Goal: Transaction & Acquisition: Purchase product/service

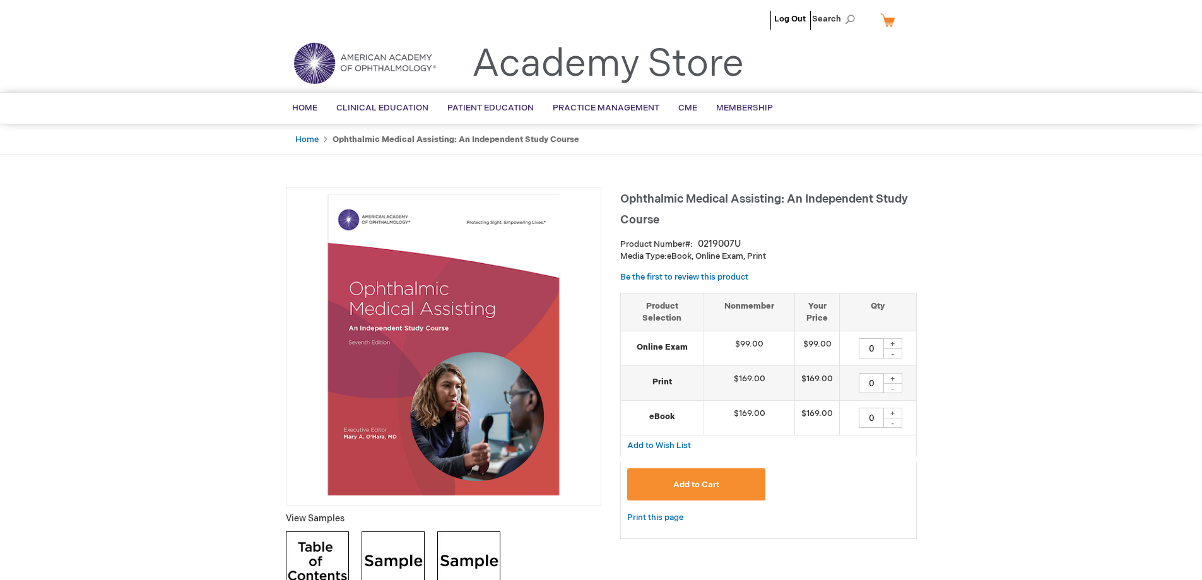
scroll to position [63, 0]
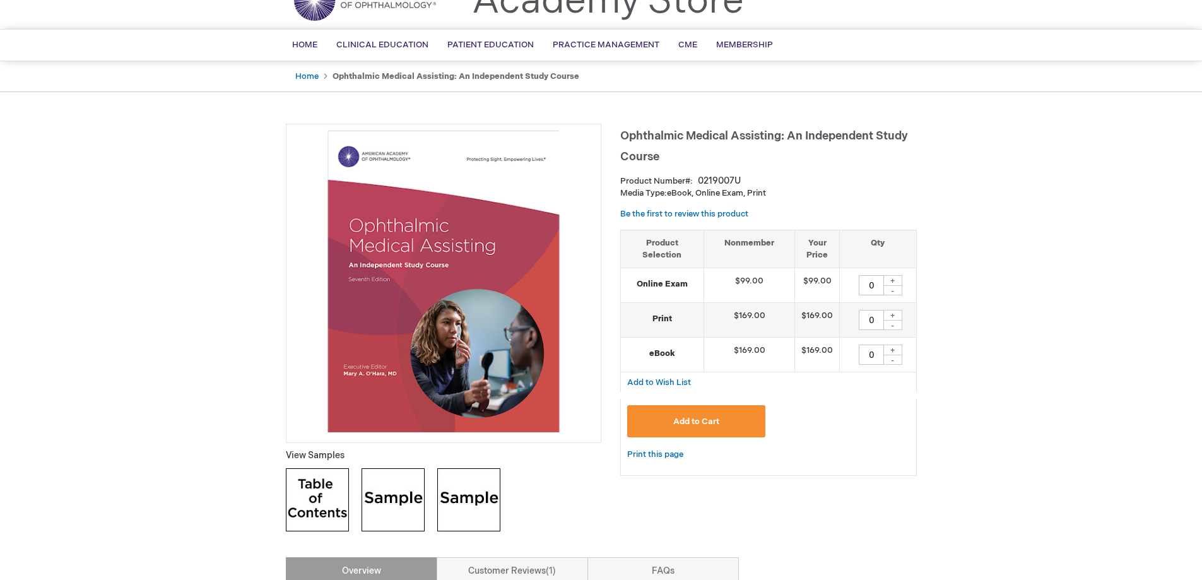
click at [895, 279] on div "+" at bounding box center [892, 280] width 19 height 11
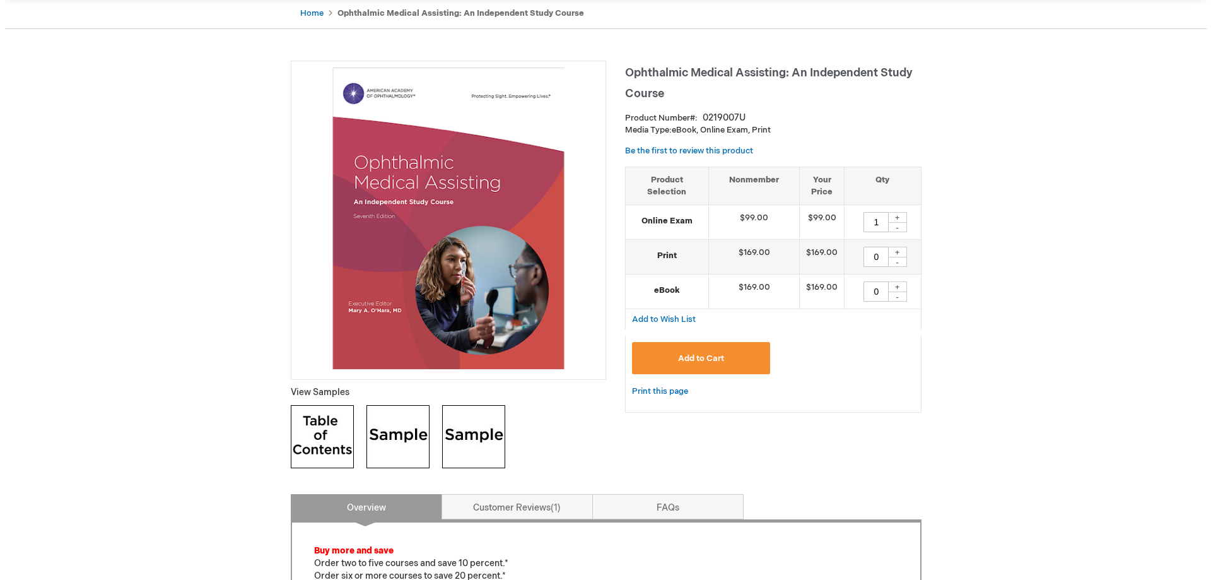
scroll to position [189, 0]
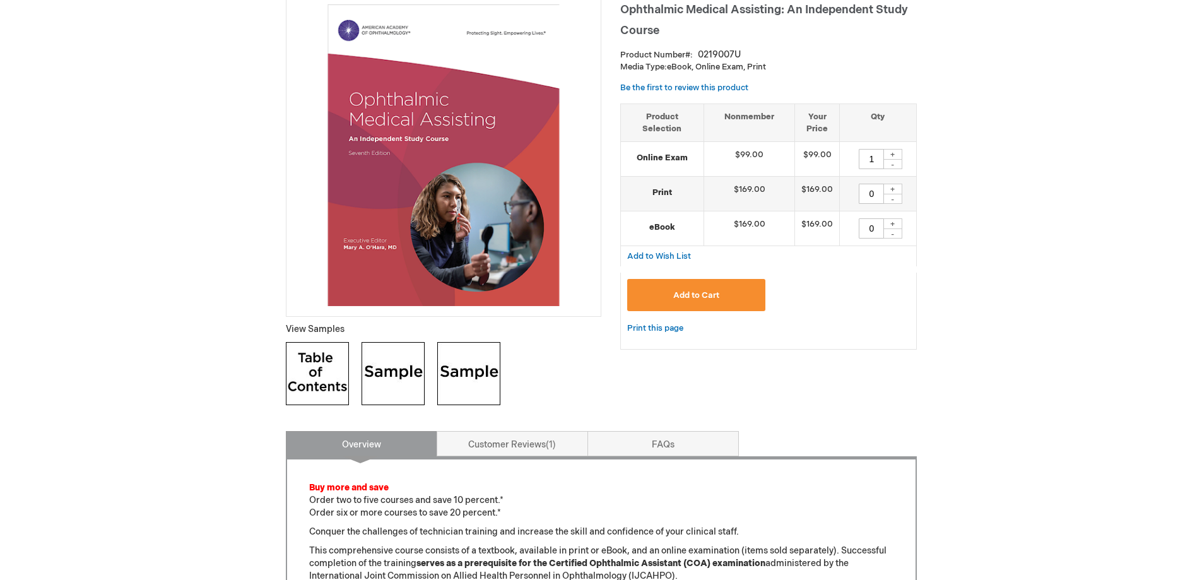
click at [731, 298] on button "Add to Cart" at bounding box center [696, 295] width 139 height 32
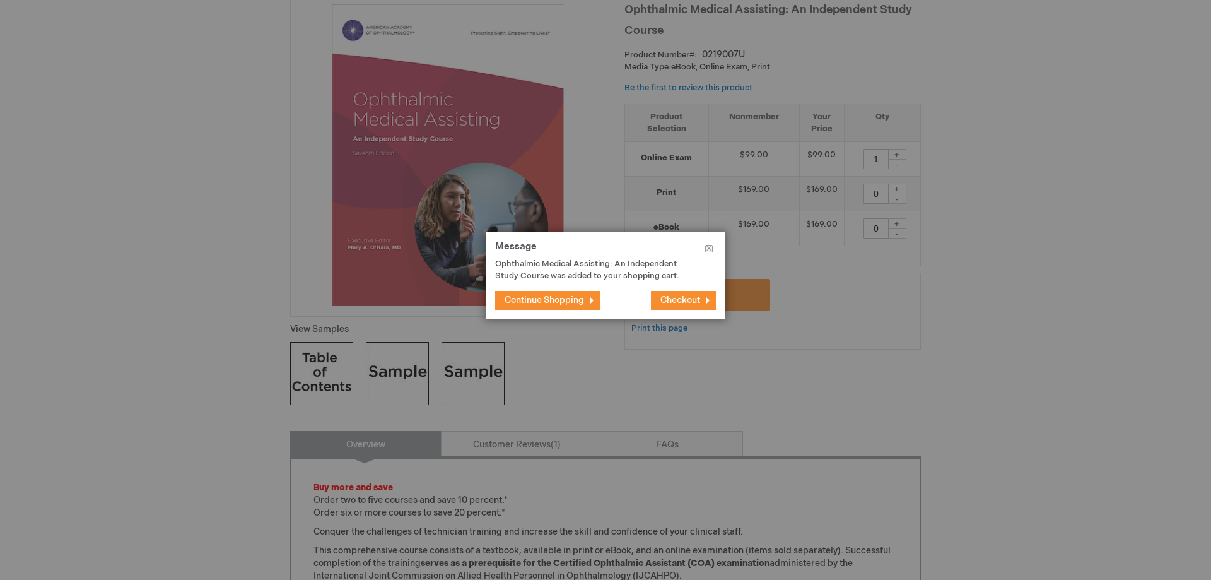
click at [541, 303] on span "Continue Shopping" at bounding box center [544, 300] width 79 height 11
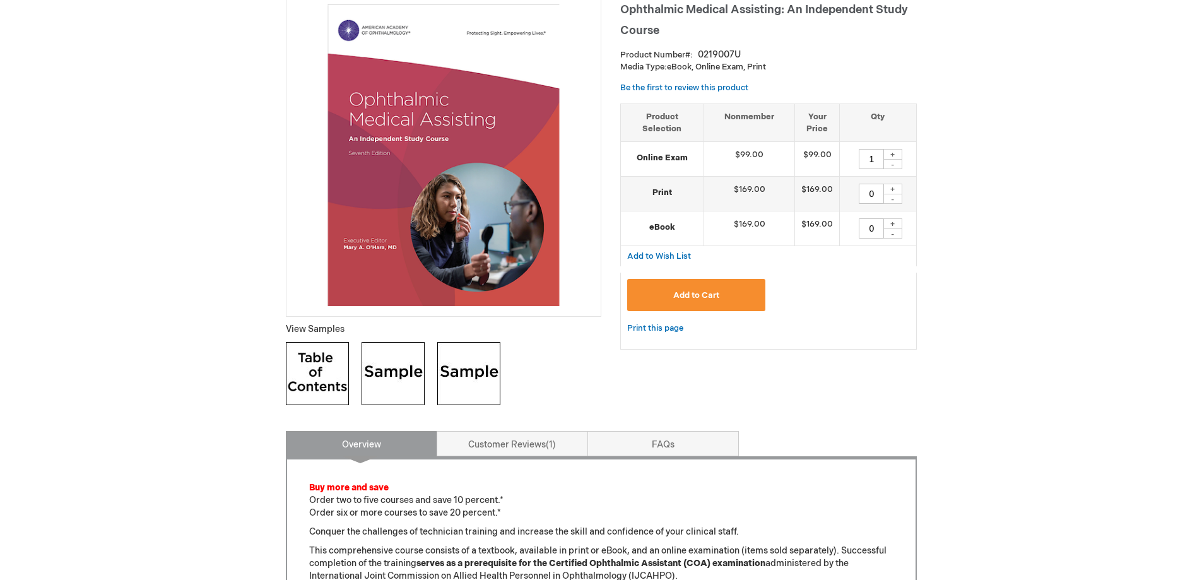
click at [893, 153] on div "+" at bounding box center [892, 154] width 19 height 11
type input "2"
click at [696, 294] on span "Add to Cart" at bounding box center [696, 295] width 46 height 10
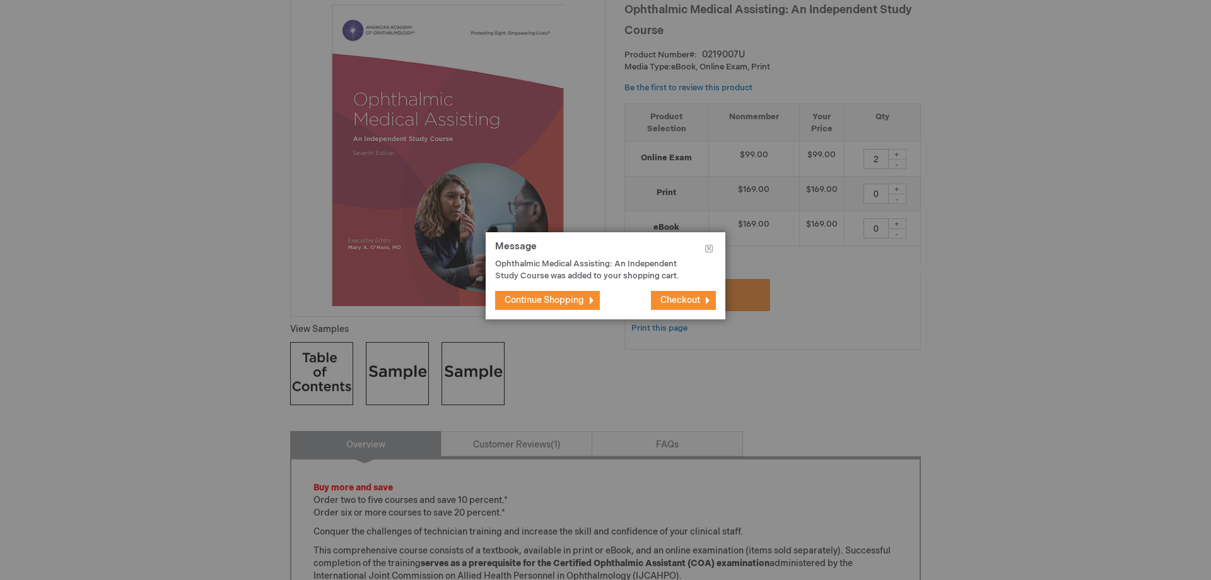
click at [689, 303] on span "Checkout" at bounding box center [681, 300] width 40 height 11
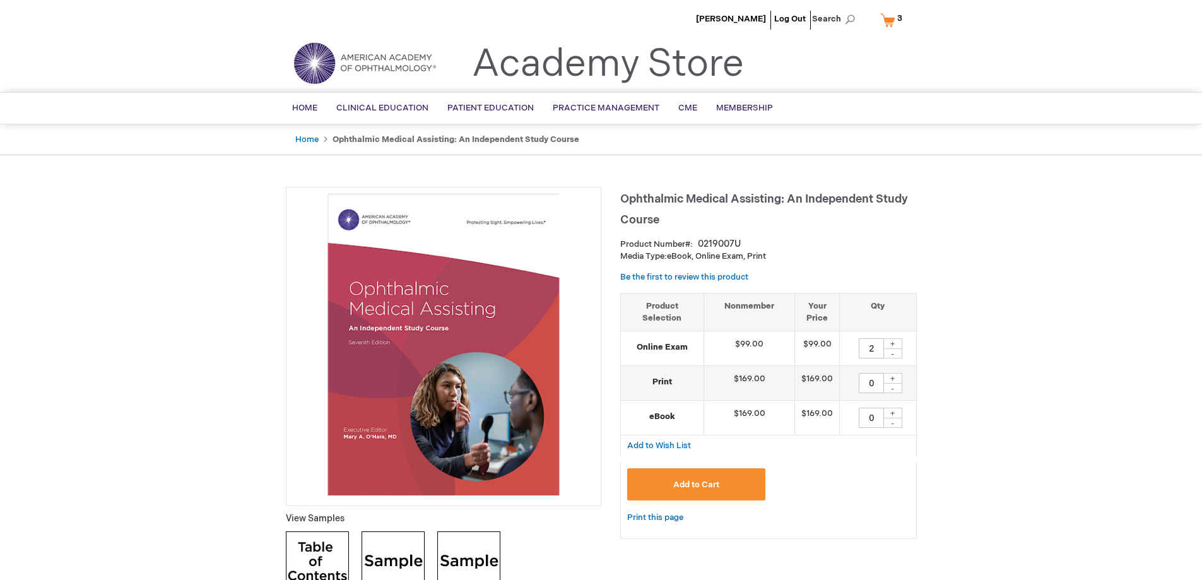
click at [892, 20] on link "My Cart 3 3 items" at bounding box center [894, 20] width 33 height 22
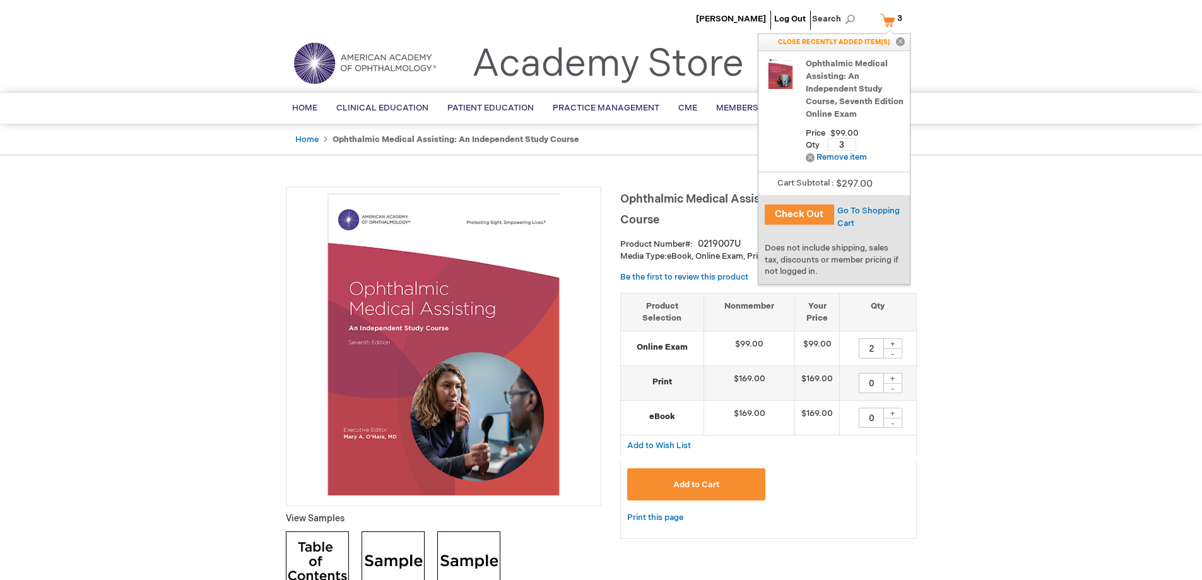
click at [845, 145] on input "3" at bounding box center [842, 144] width 28 height 13
type input "2"
click at [883, 144] on span "Update" at bounding box center [881, 144] width 28 height 10
click at [792, 213] on button "Check Out" at bounding box center [799, 214] width 69 height 20
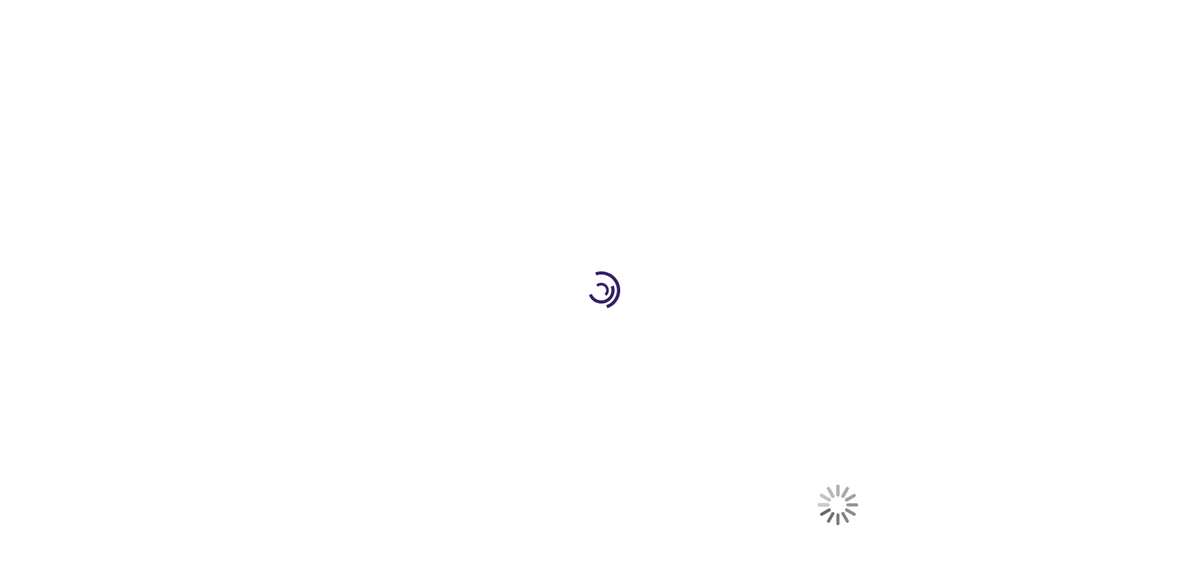
select select "US"
select select "34"
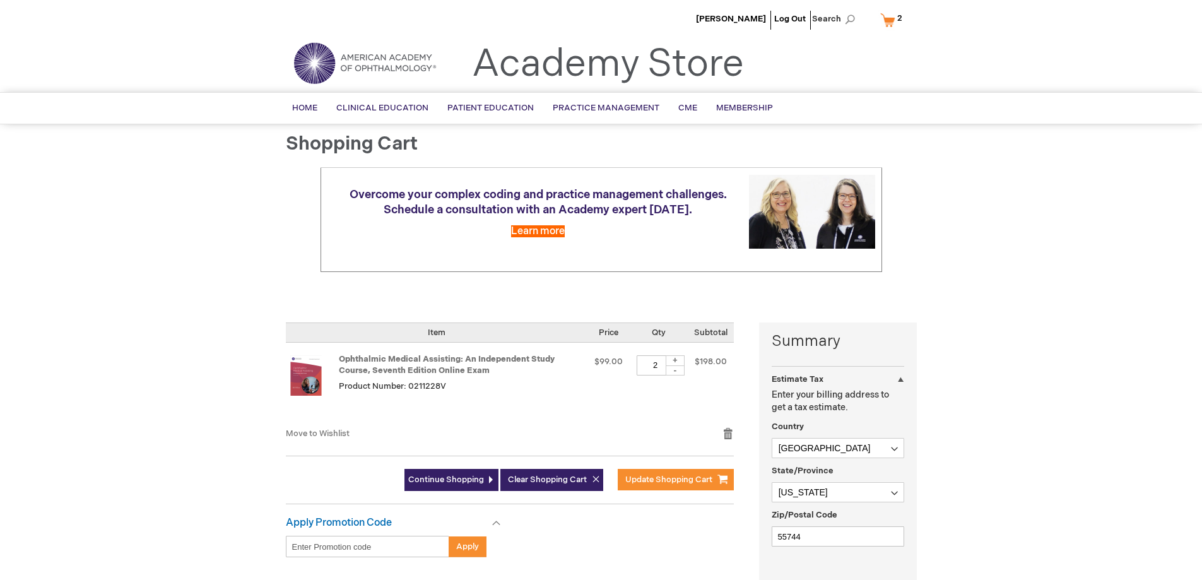
click at [358, 58] on img at bounding box center [364, 62] width 151 height 45
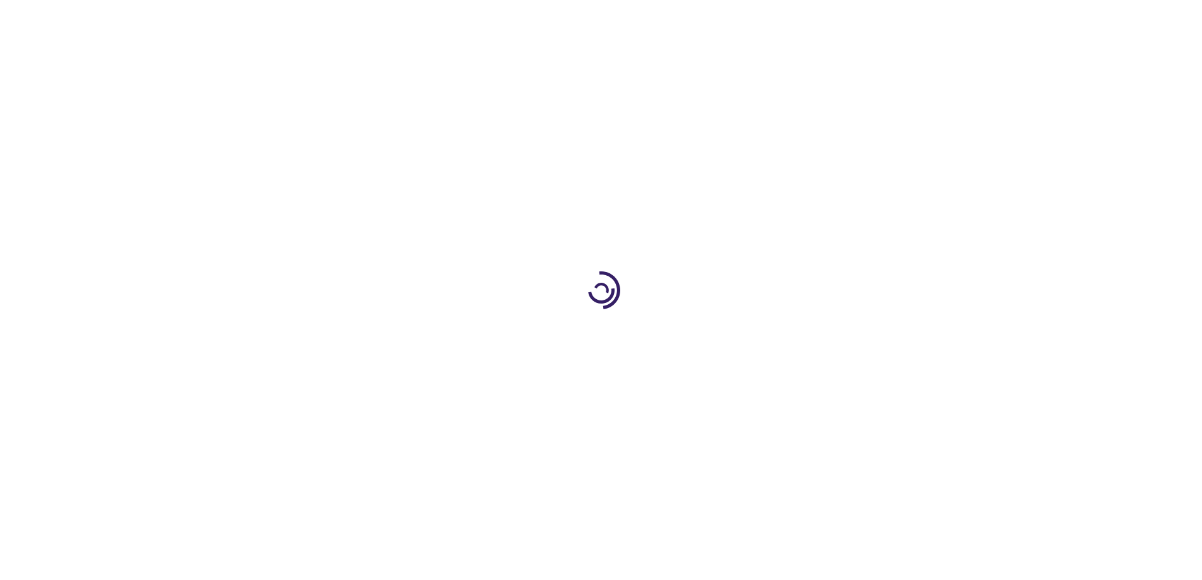
type input "2"
type input "0"
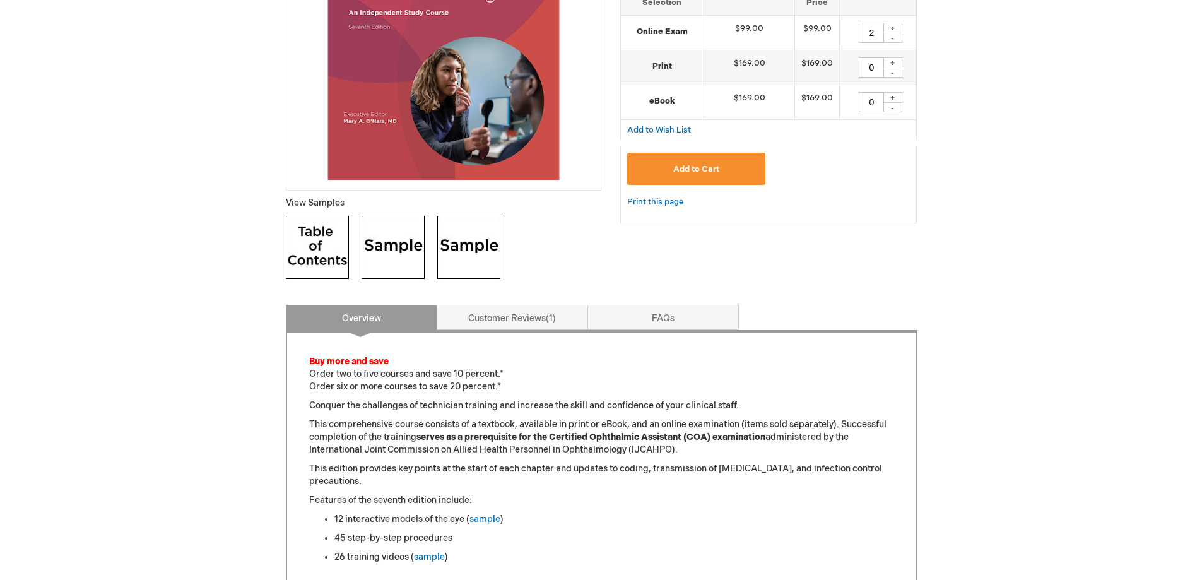
scroll to position [379, 0]
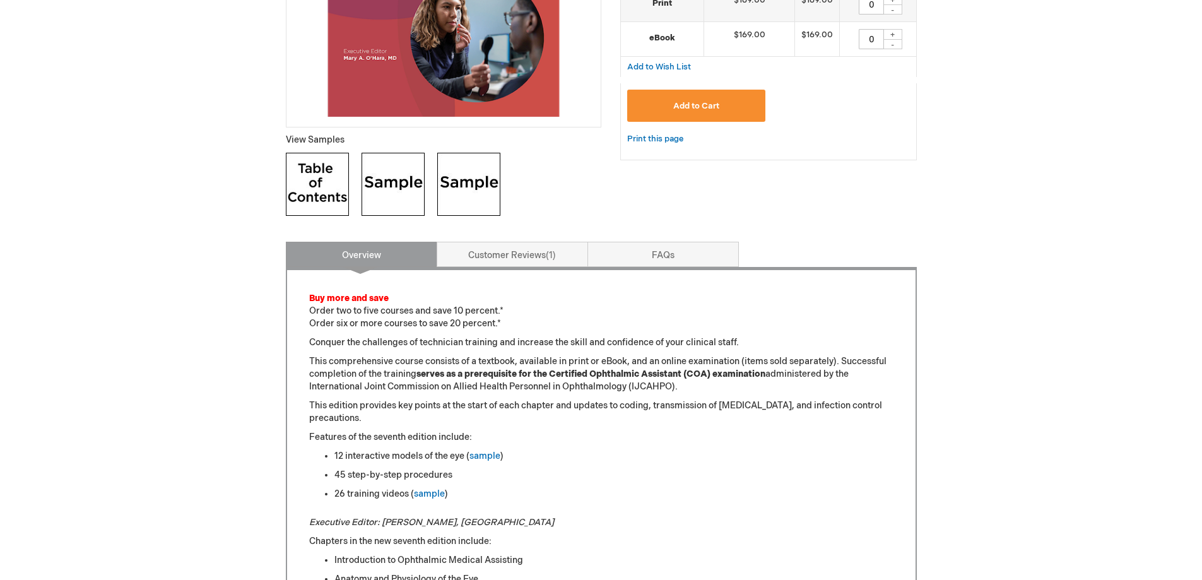
click at [364, 307] on p "Buy more and save Order two to five courses and save 10 percent.* Order six or …" at bounding box center [601, 311] width 584 height 38
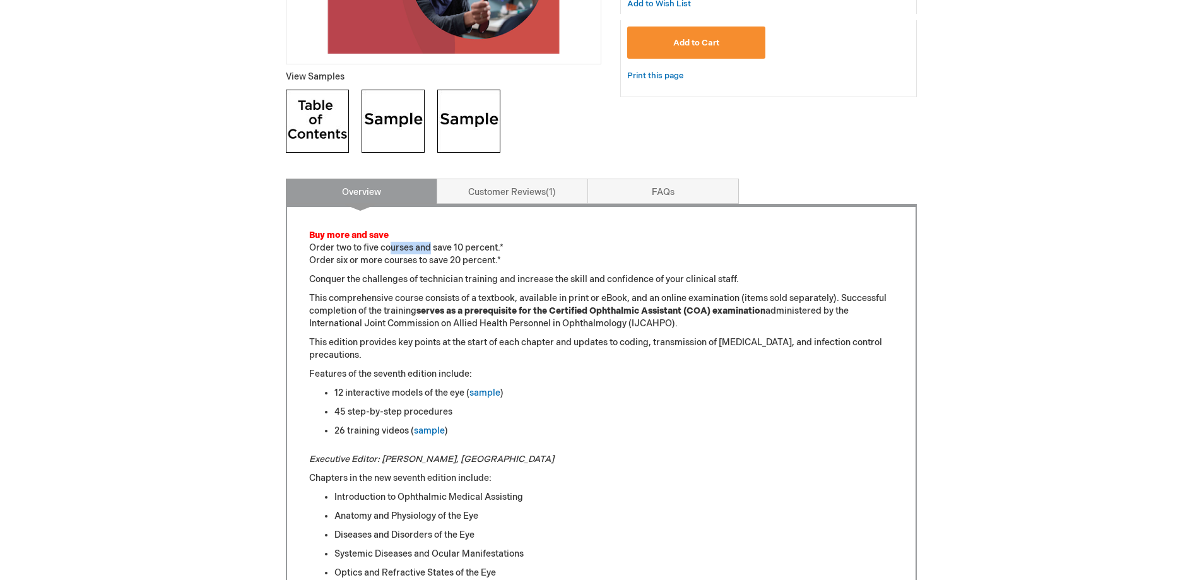
drag, startPoint x: 429, startPoint y: 248, endPoint x: 365, endPoint y: 245, distance: 64.4
click at [365, 245] on p "Buy more and save Order two to five courses and save 10 percent.* Order six or …" at bounding box center [601, 248] width 584 height 38
click at [378, 255] on p "Buy more and save Order two to five courses and save 10 percent.* Order six or …" at bounding box center [601, 248] width 584 height 38
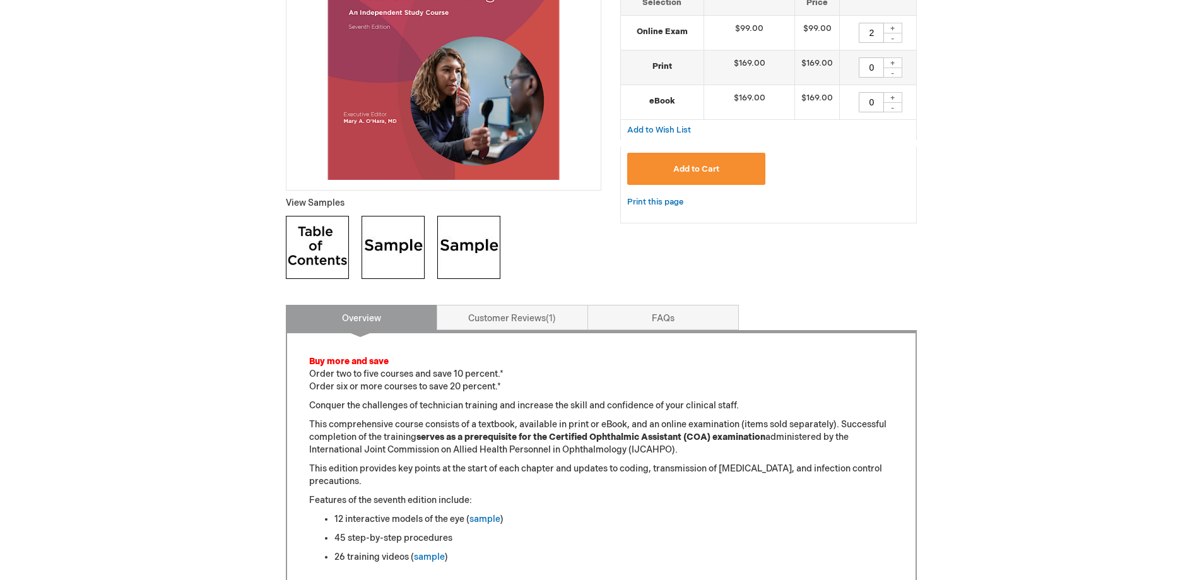
scroll to position [0, 0]
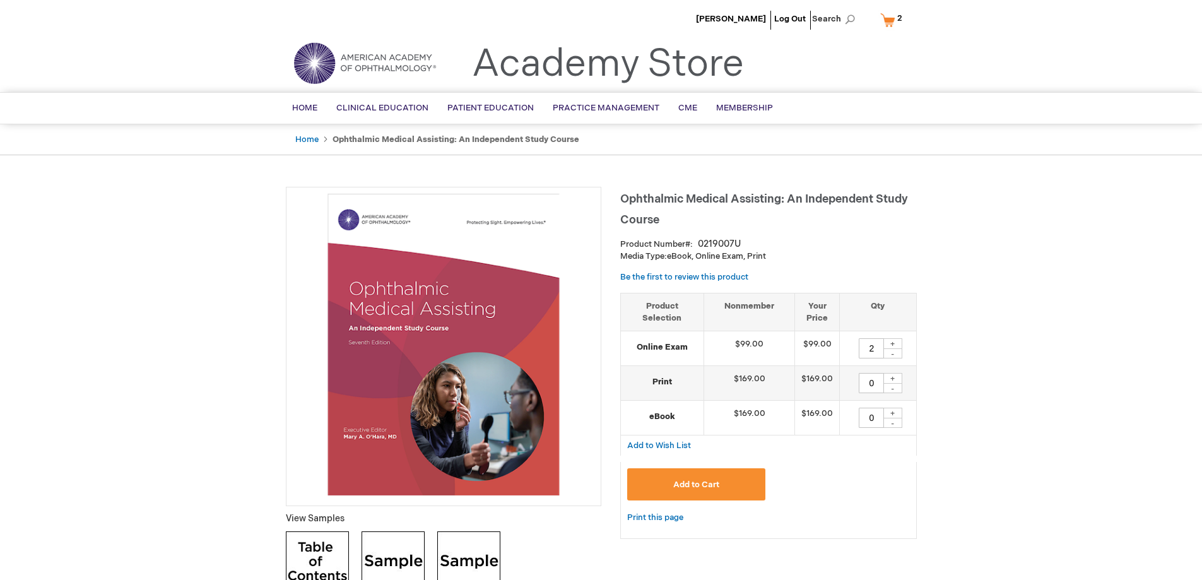
click at [890, 20] on link "My Cart 2 2 items" at bounding box center [894, 20] width 33 height 22
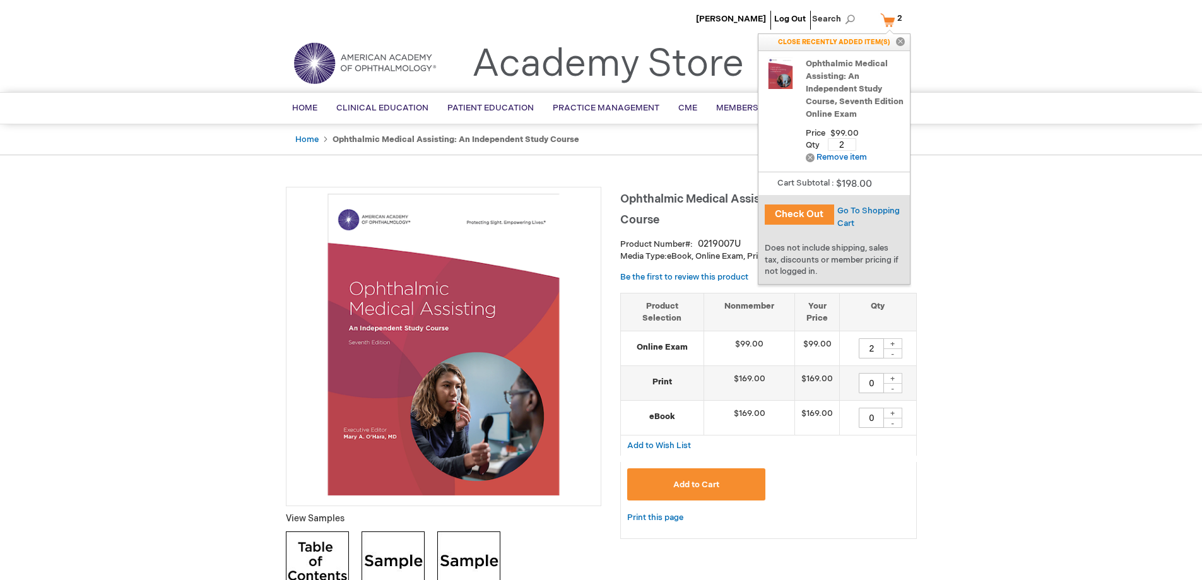
click at [787, 221] on button "Check Out" at bounding box center [799, 214] width 69 height 20
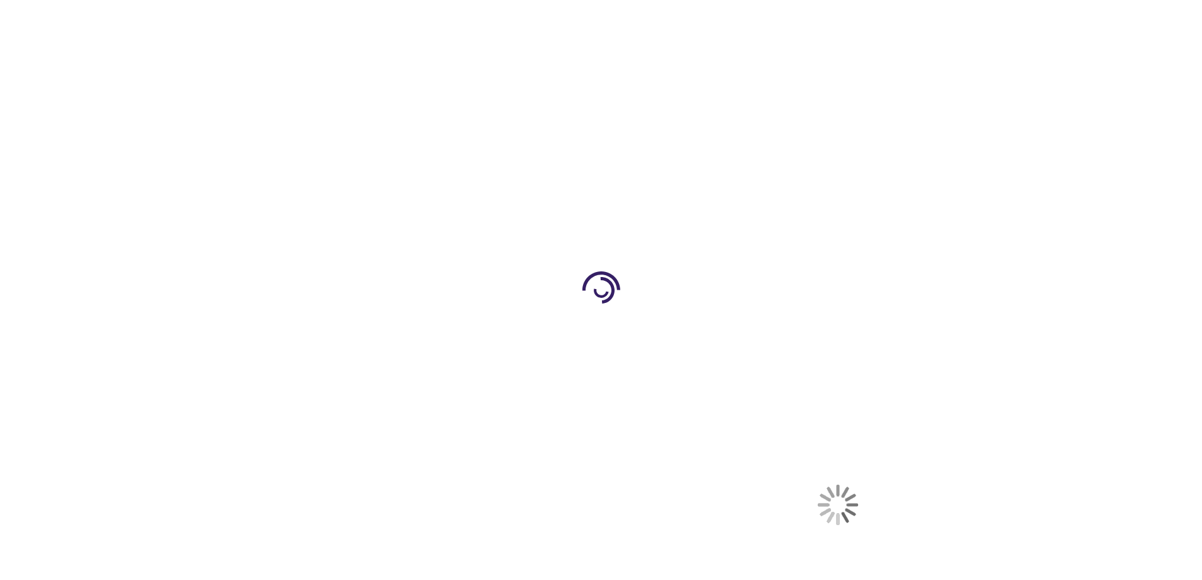
select select "US"
select select "34"
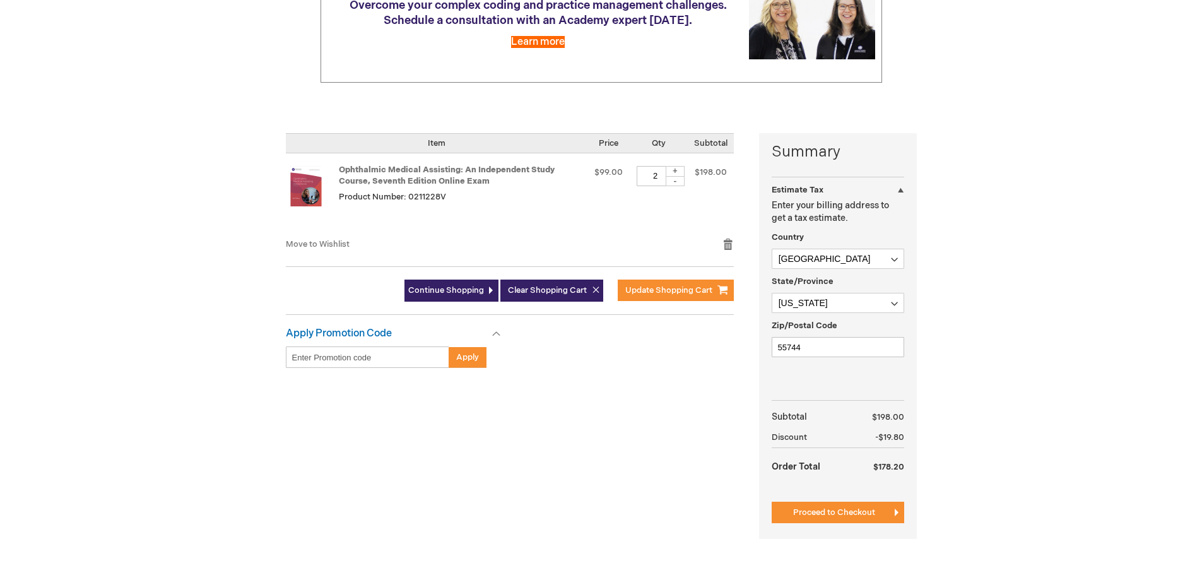
scroll to position [315, 0]
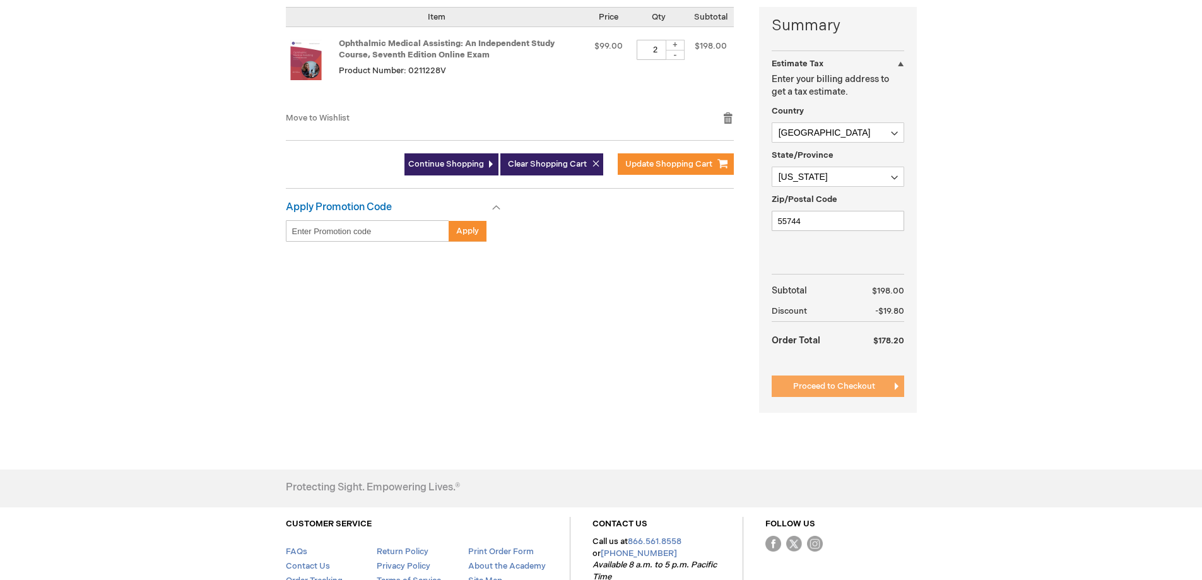
click at [818, 391] on span "Proceed to Checkout" at bounding box center [834, 386] width 82 height 10
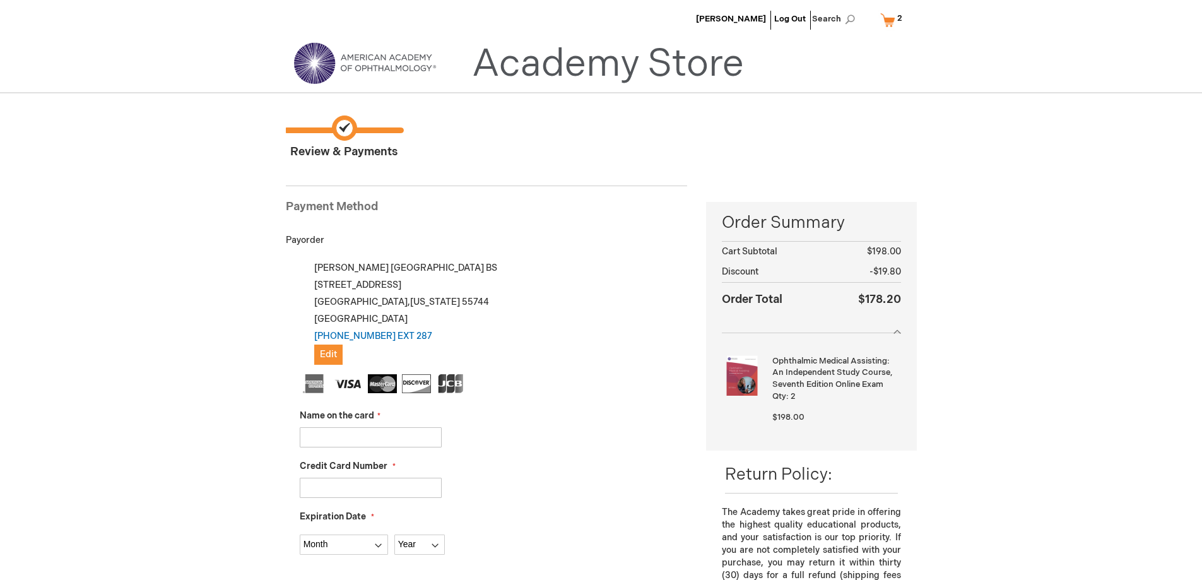
scroll to position [63, 0]
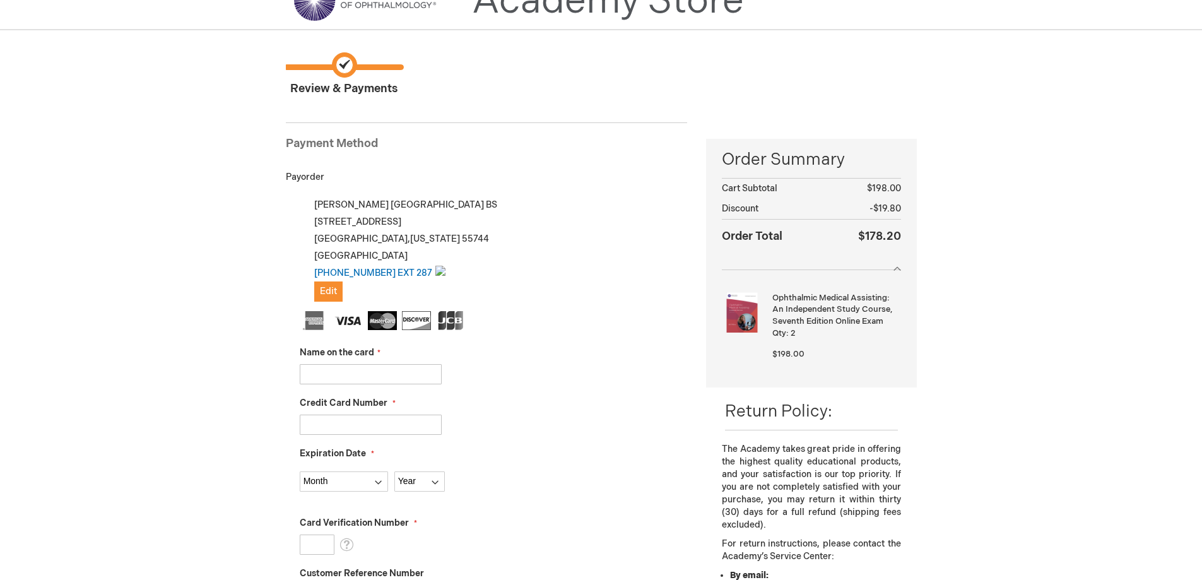
click at [348, 370] on input "Name on the card" at bounding box center [371, 374] width 142 height 20
type input "Diane Bradt"
click at [330, 429] on input "Credit Card Number" at bounding box center [371, 425] width 142 height 20
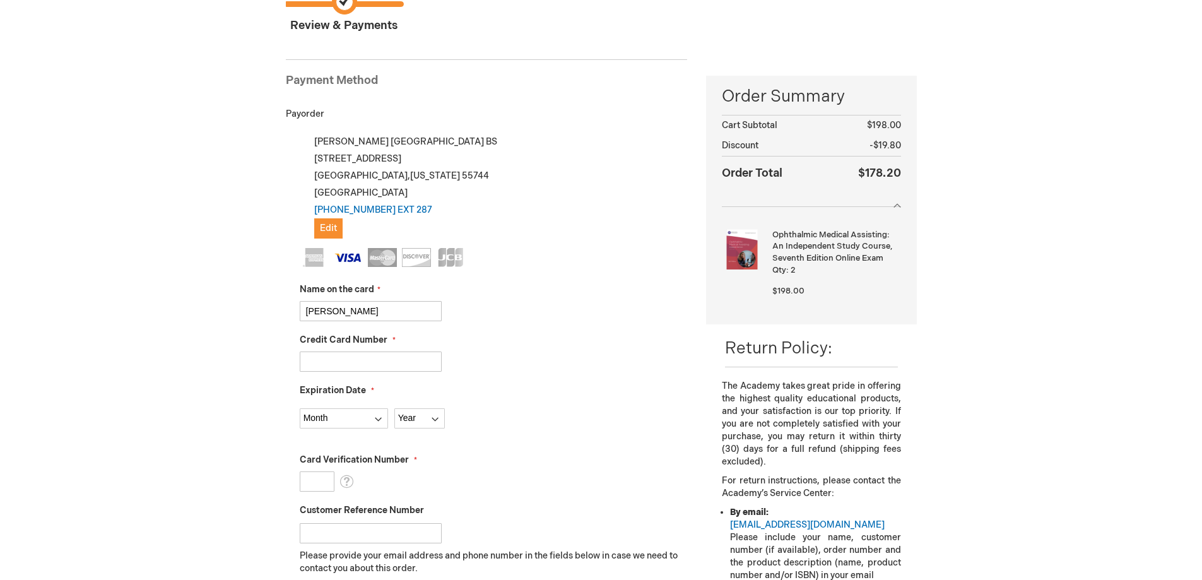
type input "4761538720857853"
click at [377, 418] on select "Month 01 - January 02 - February 03 - March 04 - April 05 - May 06 - June 07 - …" at bounding box center [344, 418] width 88 height 20
select select "7"
click at [300, 408] on select "Month 01 - January 02 - February 03 - March 04 - April 05 - May 06 - June 07 - …" at bounding box center [344, 418] width 88 height 20
click at [404, 413] on select "Year 2025 2026 2027 2028 2029 2030 2031 2032 2033 2034 2035" at bounding box center [419, 418] width 50 height 20
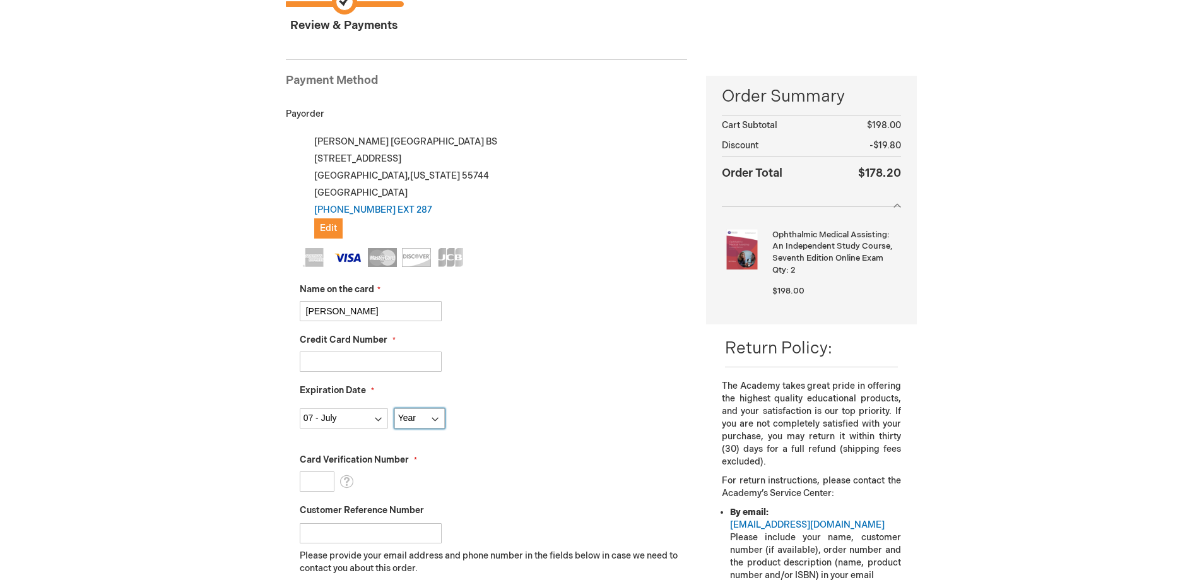
select select "2029"
click at [394, 408] on select "Year 2025 2026 2027 2028 2029 2030 2031 2032 2033 2034 2035" at bounding box center [419, 418] width 50 height 20
click at [310, 481] on input "Card Verification Number" at bounding box center [317, 481] width 35 height 20
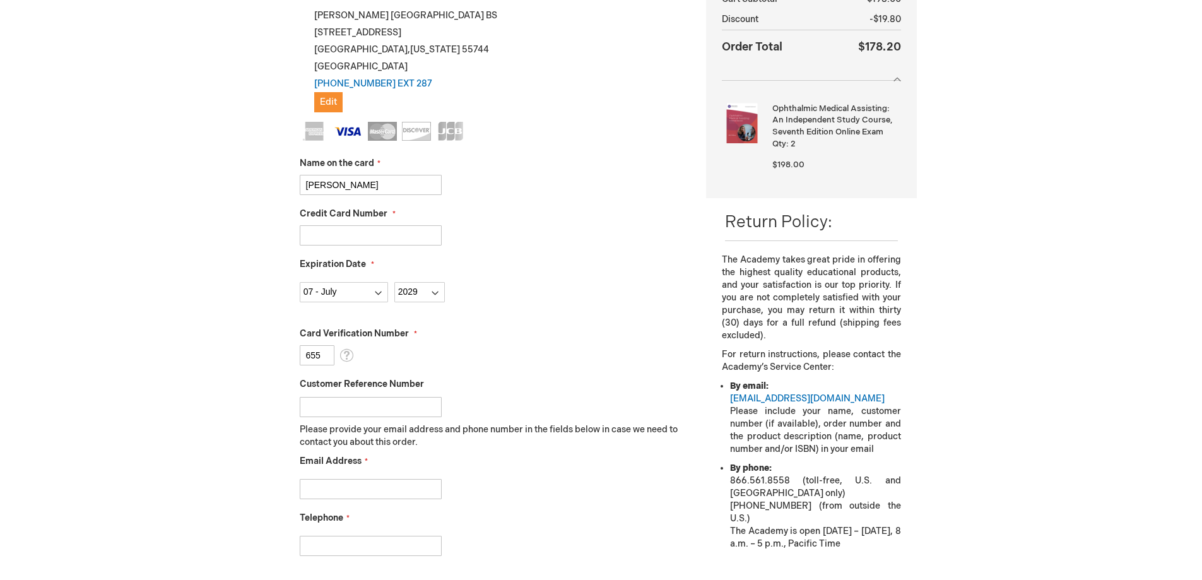
scroll to position [379, 0]
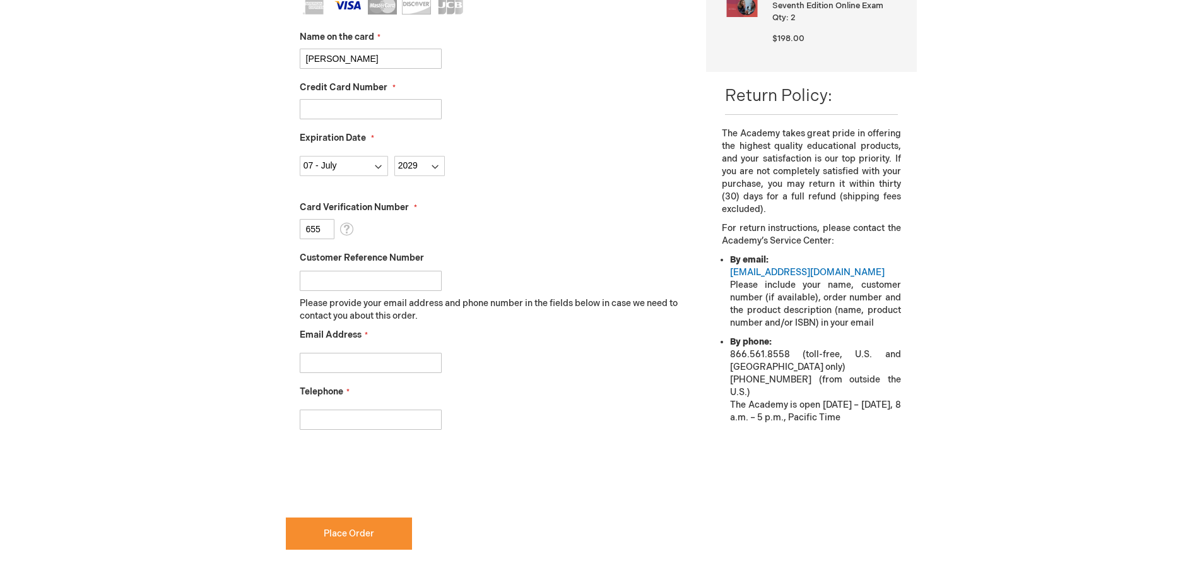
type input "655"
click at [363, 358] on input "Email Address" at bounding box center [371, 363] width 142 height 20
type input "mcleveland@bonnereye.com"
type input "2183263433"
click at [373, 420] on input "2183263433" at bounding box center [371, 419] width 142 height 20
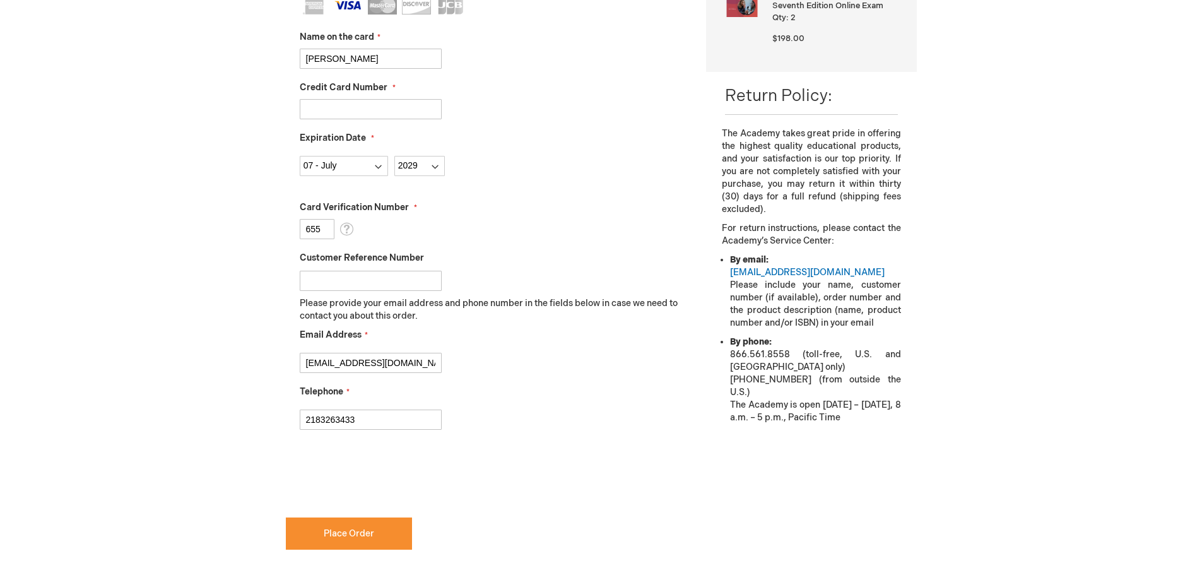
click at [230, 450] on div "Michaela Cleveland Log Out Search My Cart 2 2 items CLOSE RECENTLY ADDED ITEM(S…" at bounding box center [601, 249] width 1202 height 1257
checkbox input "true"
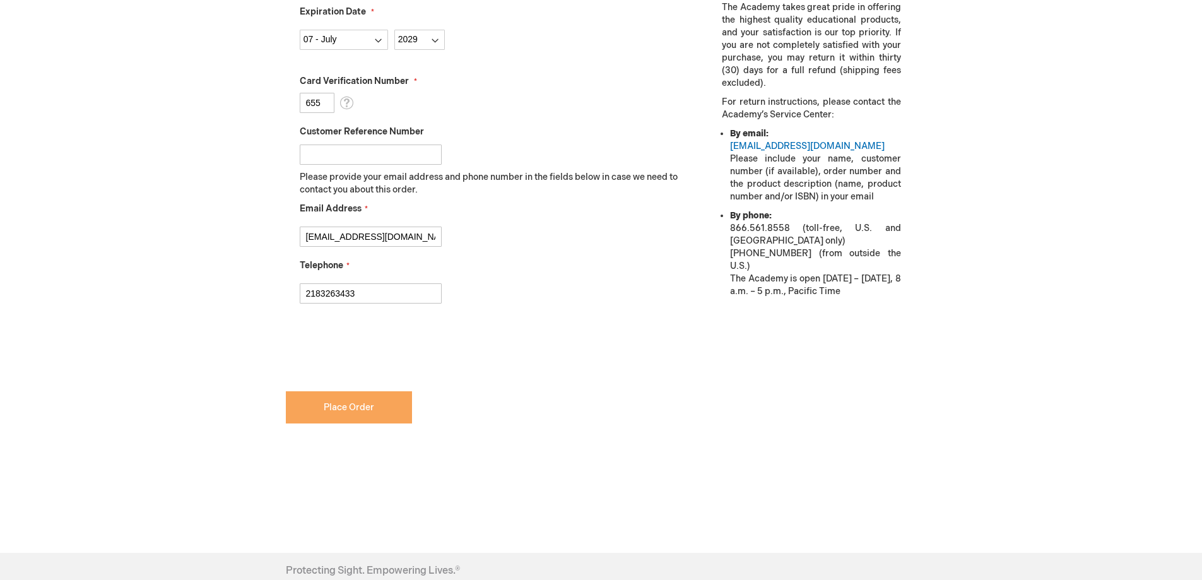
click at [353, 409] on span "Place Order" at bounding box center [349, 407] width 50 height 11
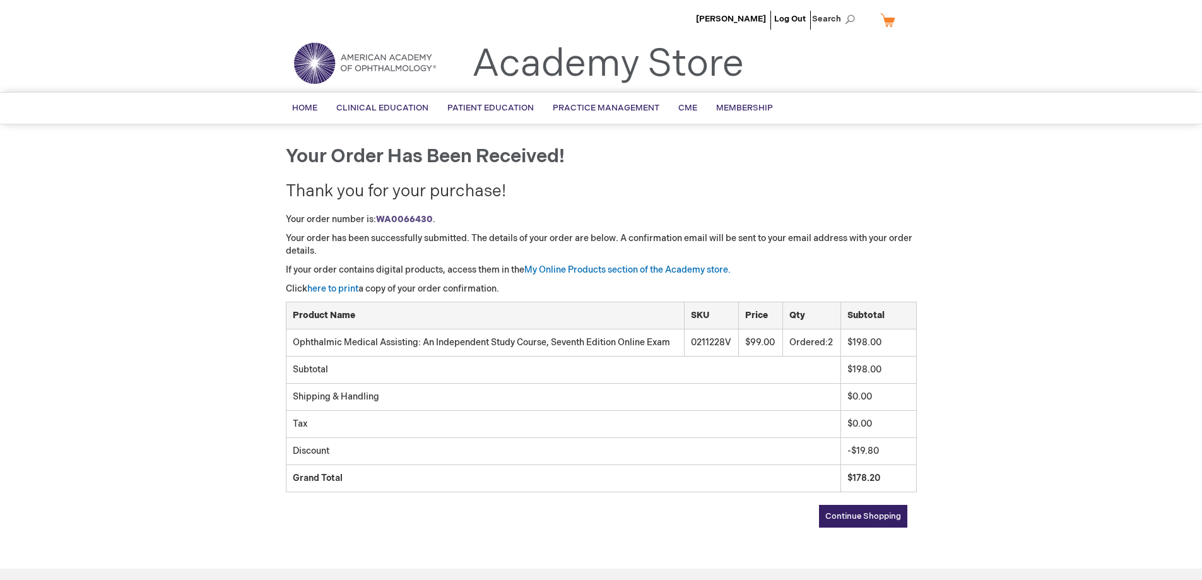
scroll to position [63, 0]
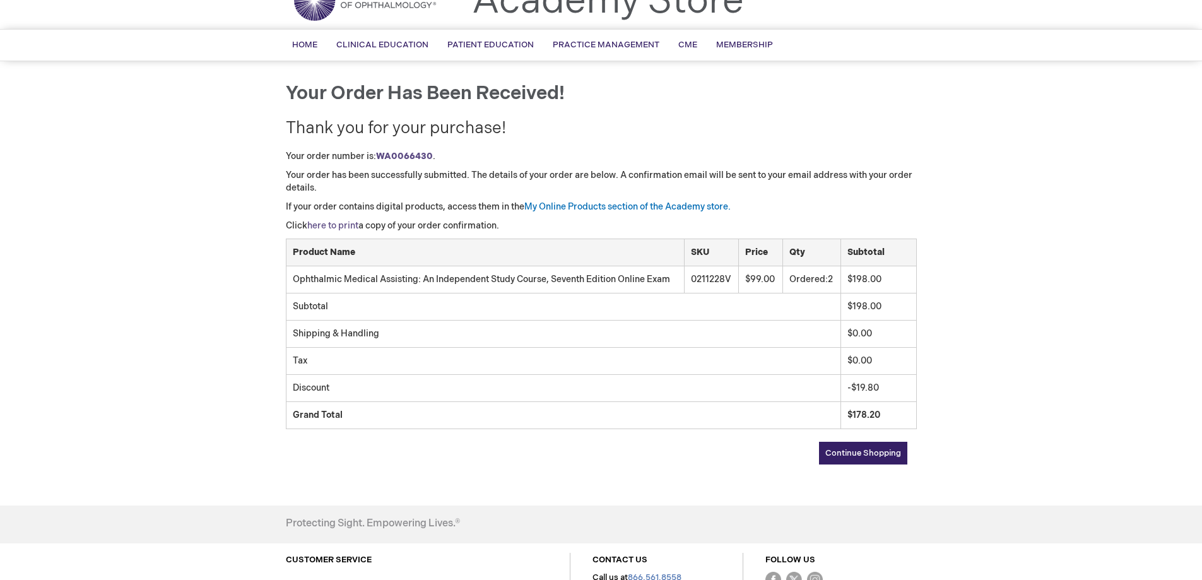
click at [332, 221] on link "here to print" at bounding box center [332, 225] width 51 height 11
